Goal: Book appointment/travel/reservation

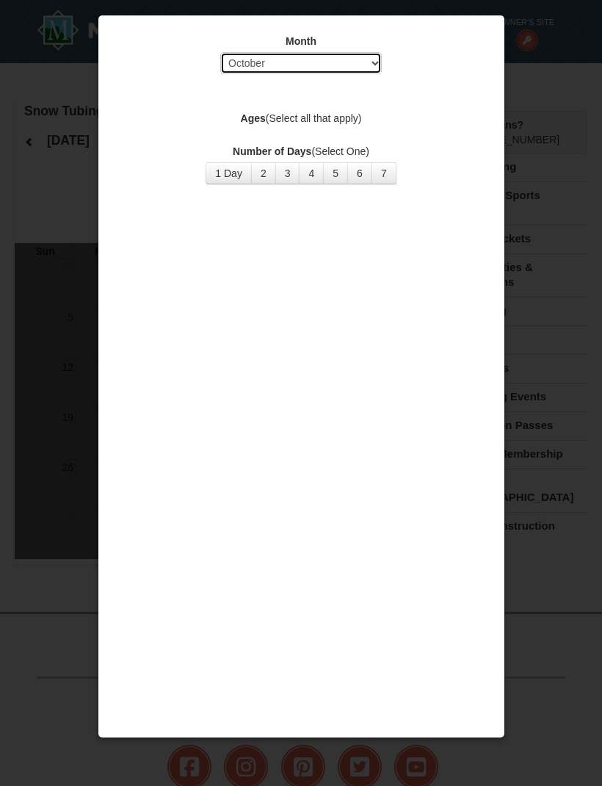
click at [346, 72] on select "Select October November December January February March April May June July Aug…" at bounding box center [301, 63] width 162 height 22
select select "12"
click at [294, 173] on button "3" at bounding box center [287, 173] width 25 height 22
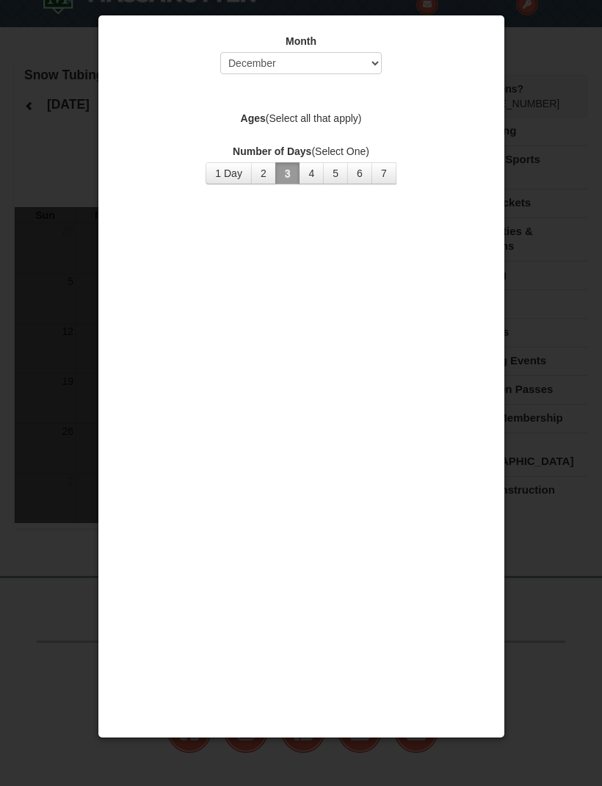
scroll to position [39, 0]
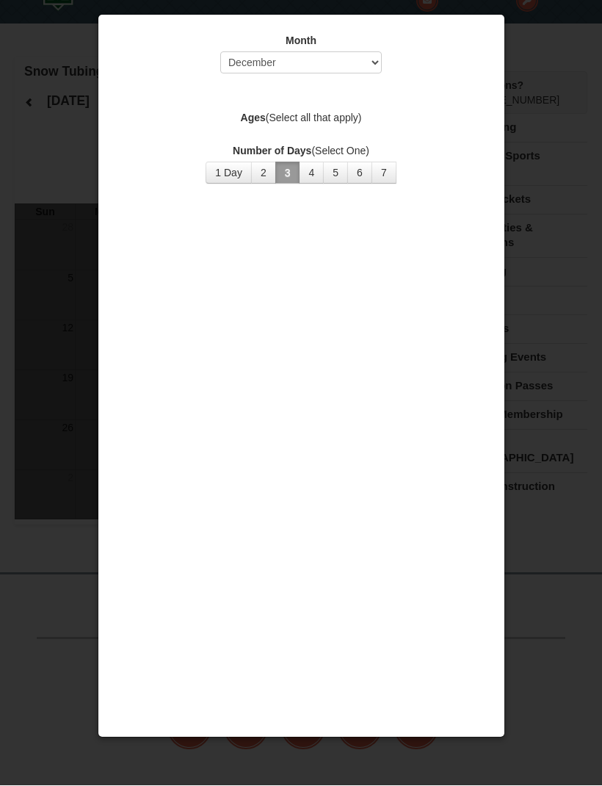
click at [540, 135] on div at bounding box center [301, 393] width 602 height 786
click at [548, 129] on div at bounding box center [301, 393] width 602 height 786
click at [461, 44] on label "Month" at bounding box center [302, 41] width 370 height 15
click at [472, 47] on label "Month" at bounding box center [302, 41] width 370 height 15
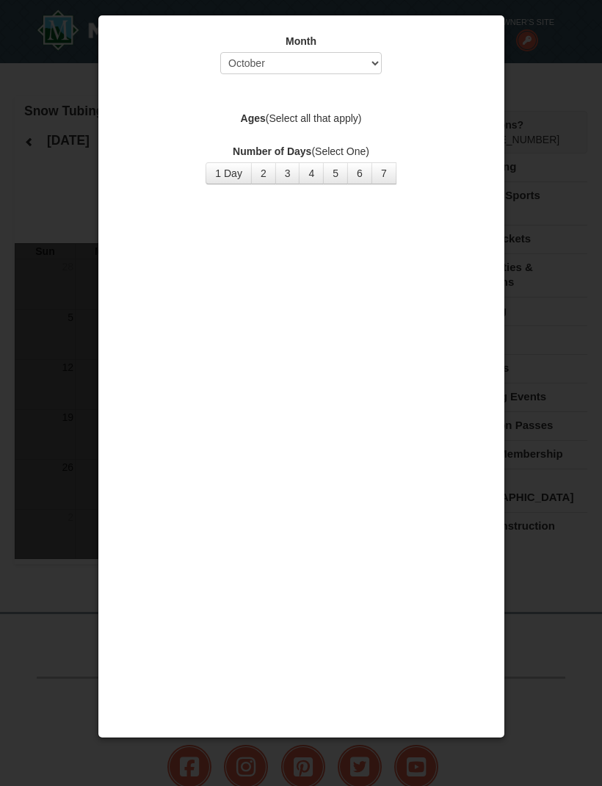
scroll to position [40, 0]
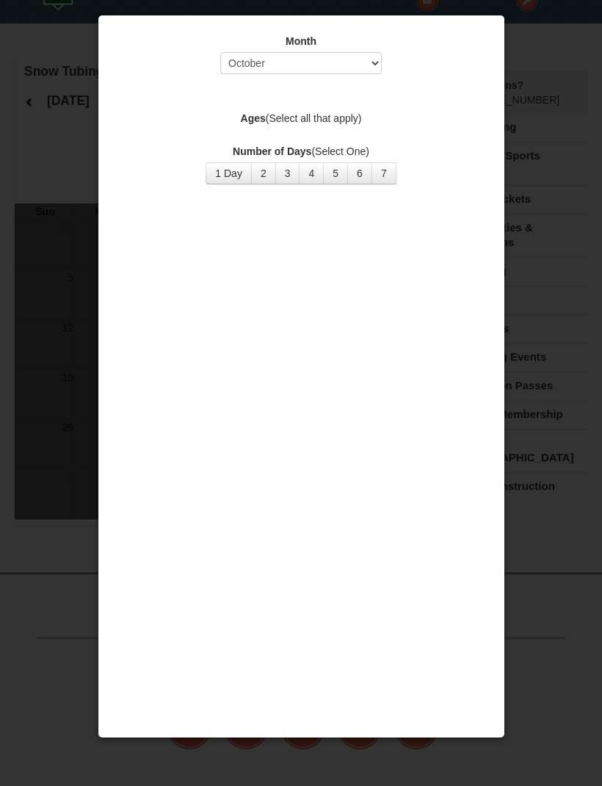
click at [355, 120] on label "Ages (Select all that apply)" at bounding box center [302, 118] width 370 height 15
click at [380, 71] on select "Select October November December January February March April May June July Aug…" at bounding box center [301, 63] width 162 height 22
select select "12"
click at [553, 104] on div at bounding box center [301, 393] width 602 height 786
click at [561, 75] on div at bounding box center [301, 393] width 602 height 786
